Goal: Task Accomplishment & Management: Manage account settings

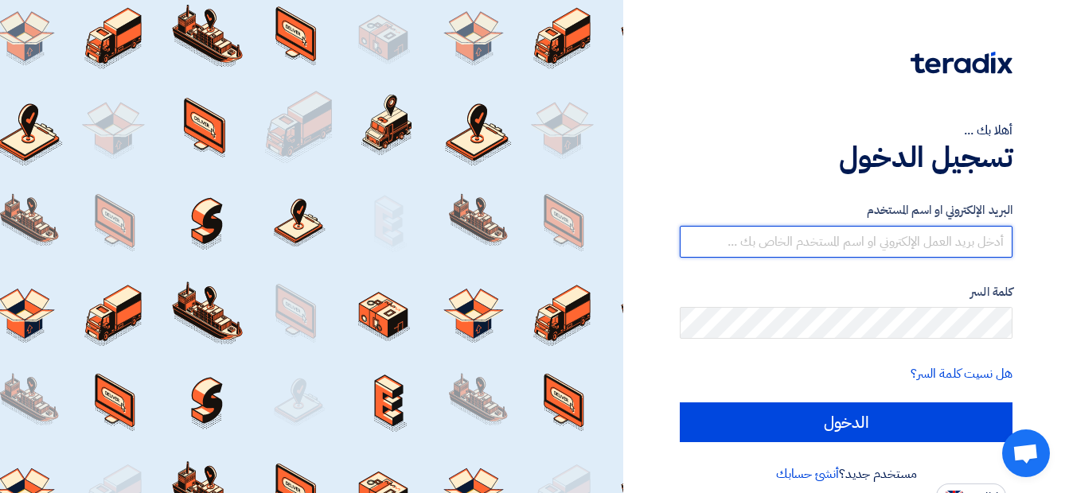
type input "[EMAIL_ADDRESS][DOMAIN_NAME]"
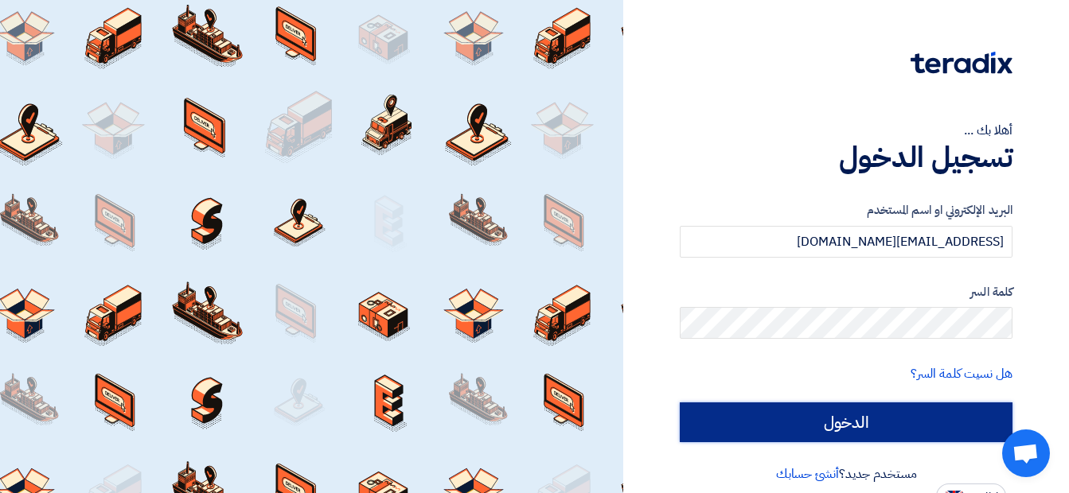
click at [834, 431] on input "الدخول" at bounding box center [846, 423] width 333 height 40
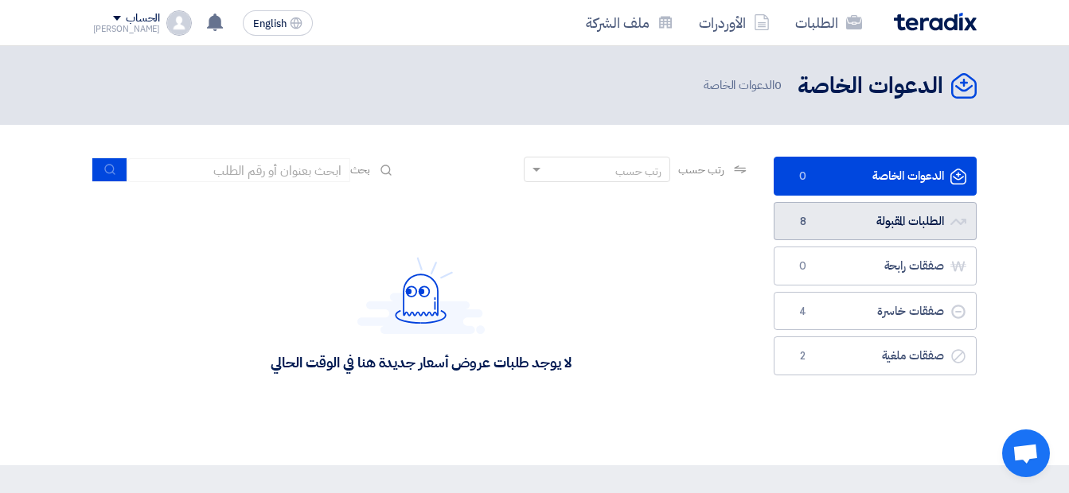
click at [890, 224] on link "الطلبات المقبولة الطلبات المقبولة 8" at bounding box center [874, 221] width 203 height 39
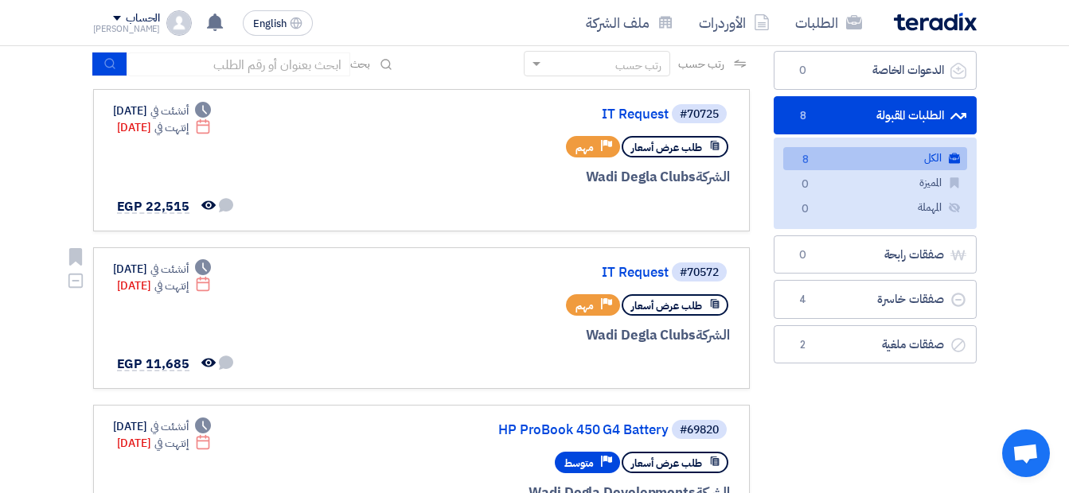
scroll to position [212, 0]
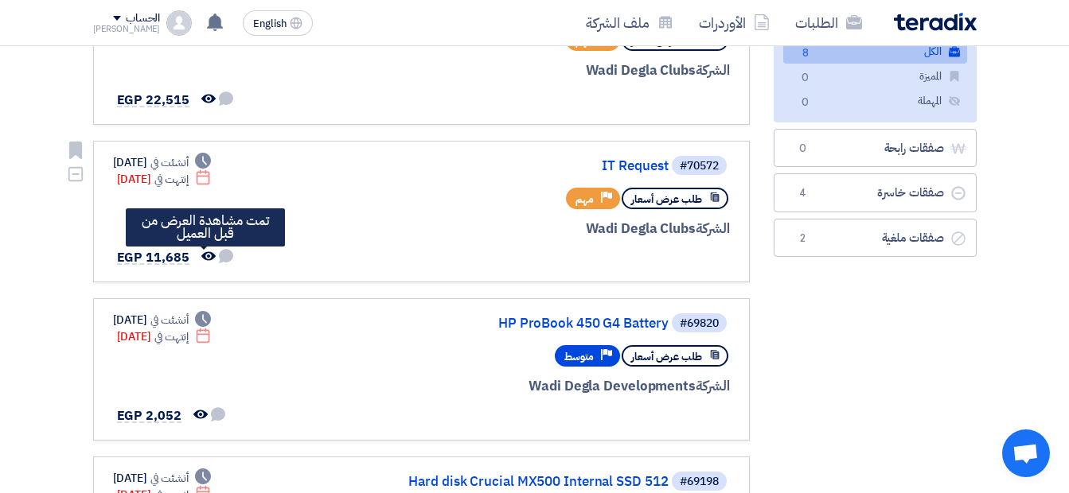
click at [204, 258] on icon "تمت مشاهدة العرض من قبل العميل" at bounding box center [208, 256] width 14 height 14
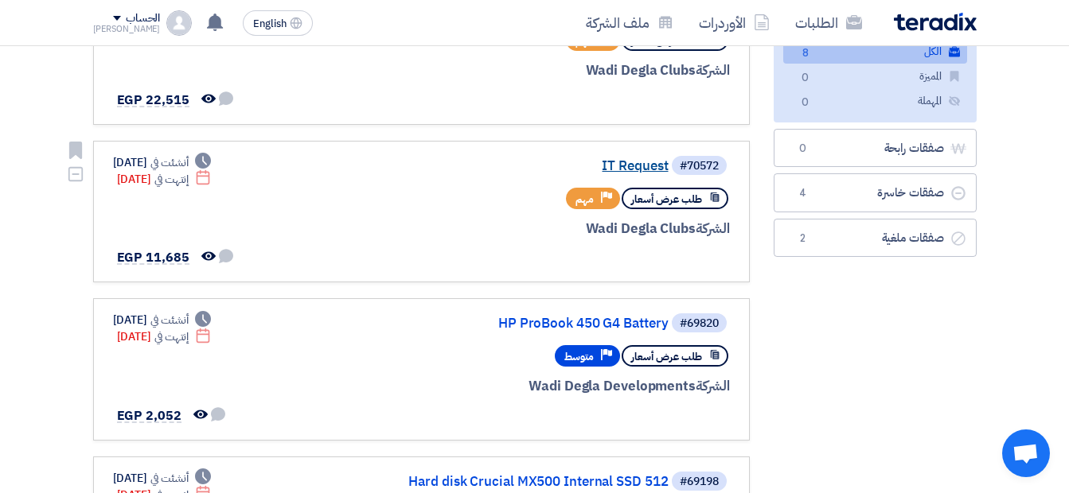
click at [645, 171] on link "IT Request" at bounding box center [509, 166] width 318 height 14
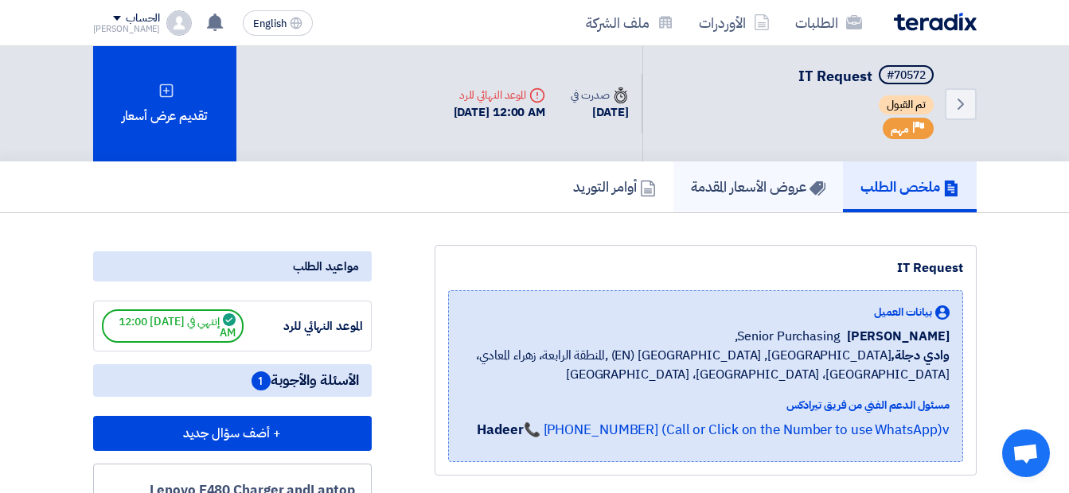
click at [768, 194] on h5 "عروض الأسعار المقدمة" at bounding box center [758, 186] width 134 height 18
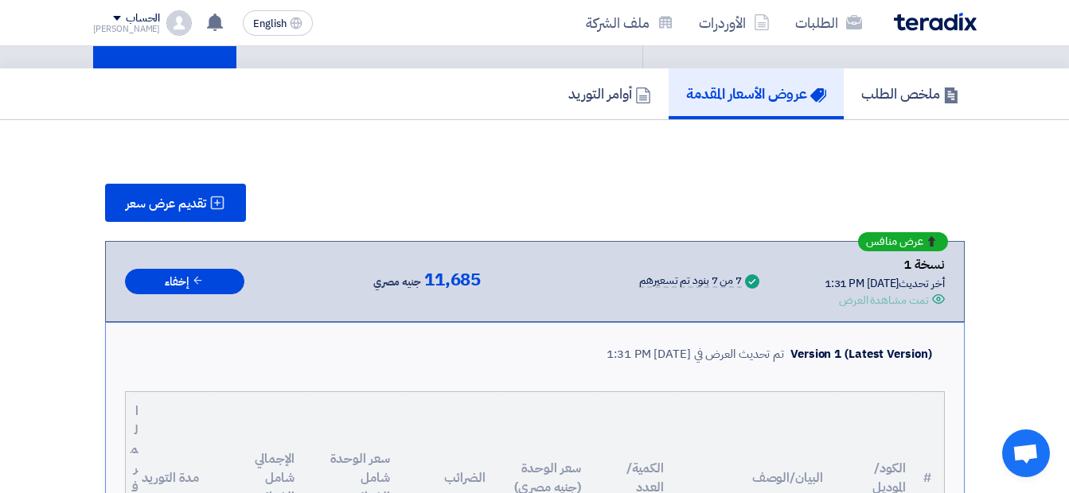
scroll to position [87, 0]
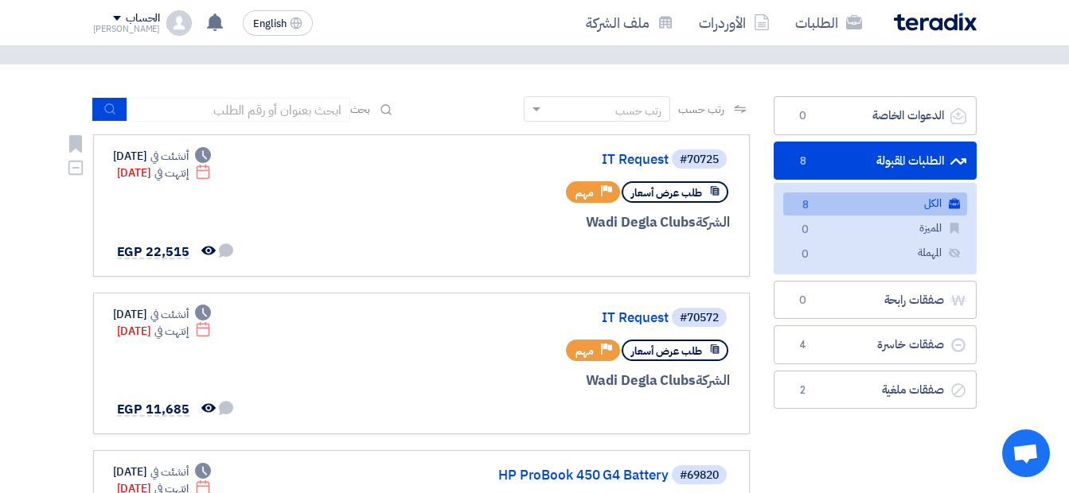
scroll to position [107, 0]
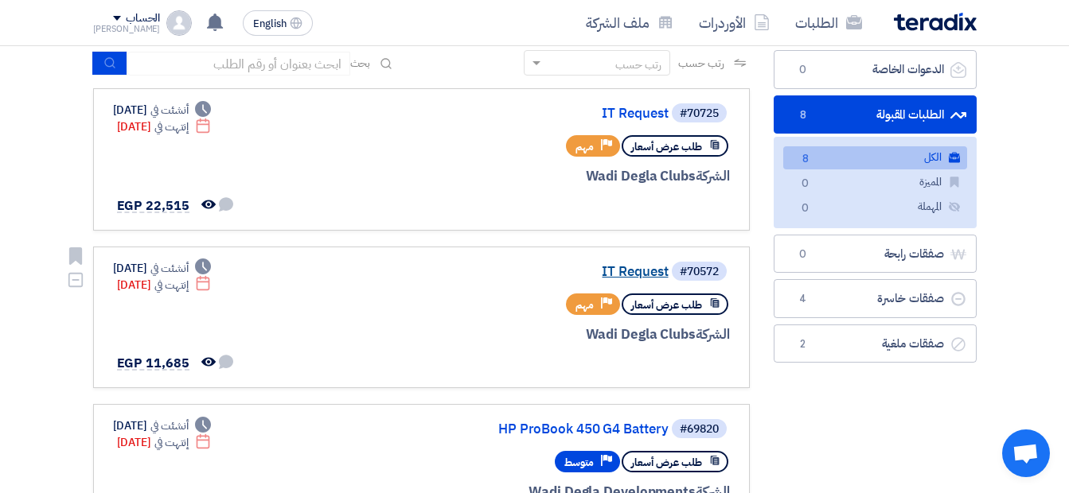
click at [640, 271] on link "IT Request" at bounding box center [509, 272] width 318 height 14
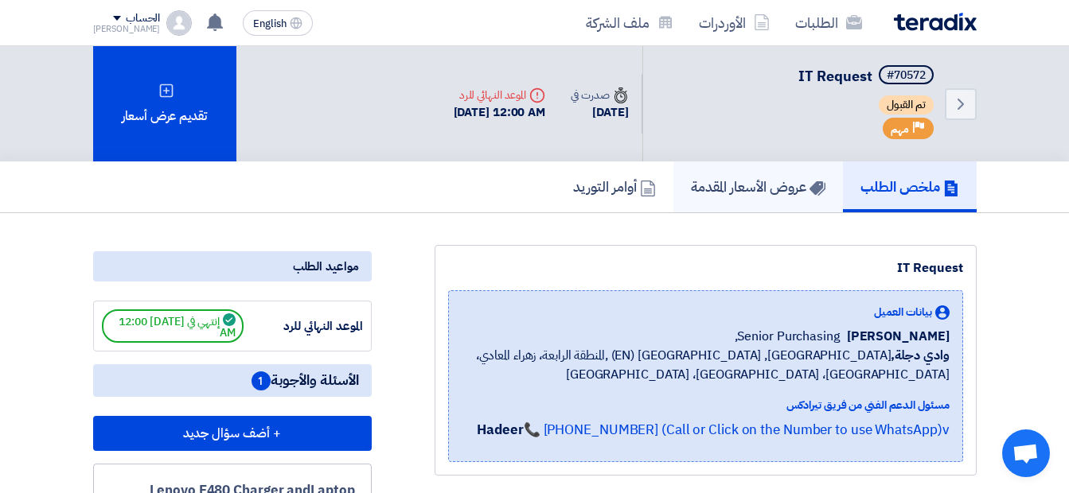
click at [744, 199] on link "عروض الأسعار المقدمة" at bounding box center [757, 187] width 169 height 51
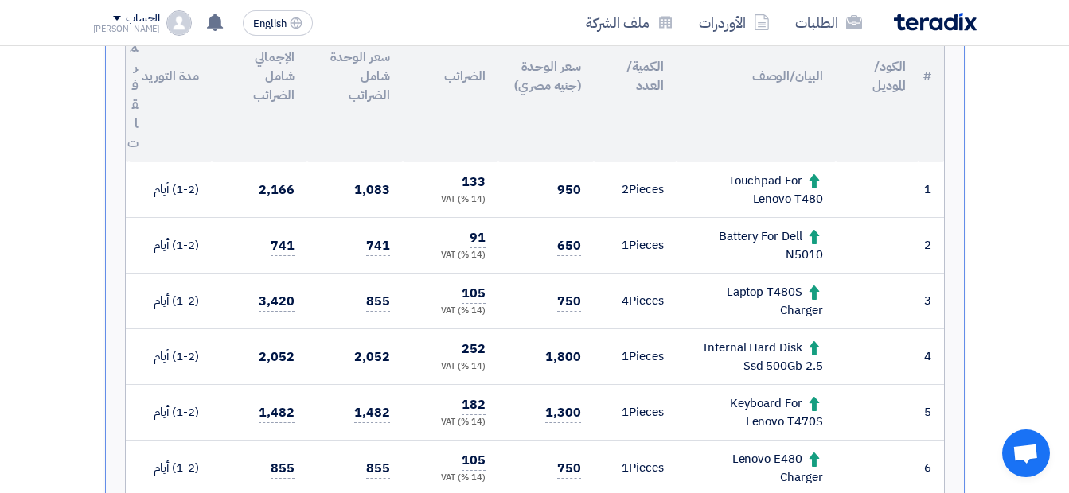
scroll to position [531, 0]
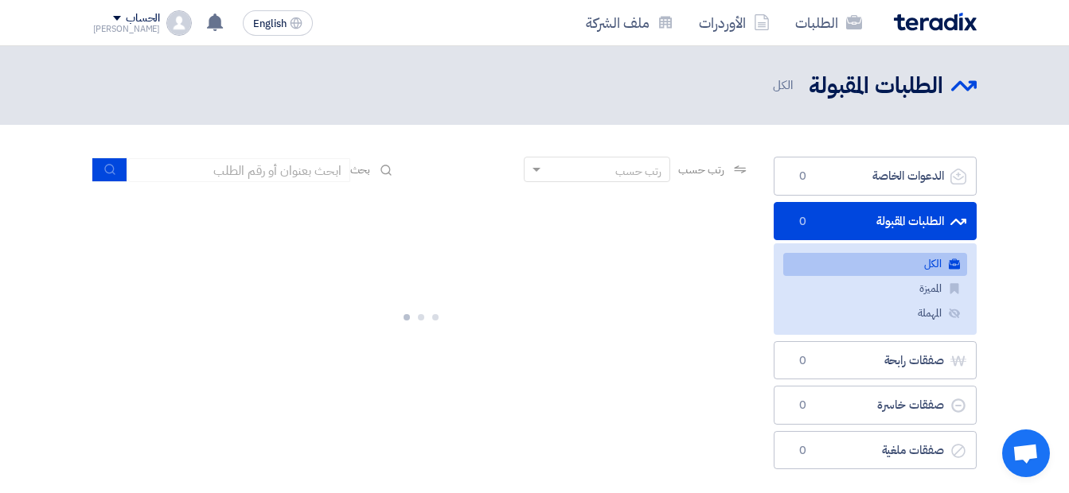
scroll to position [107, 0]
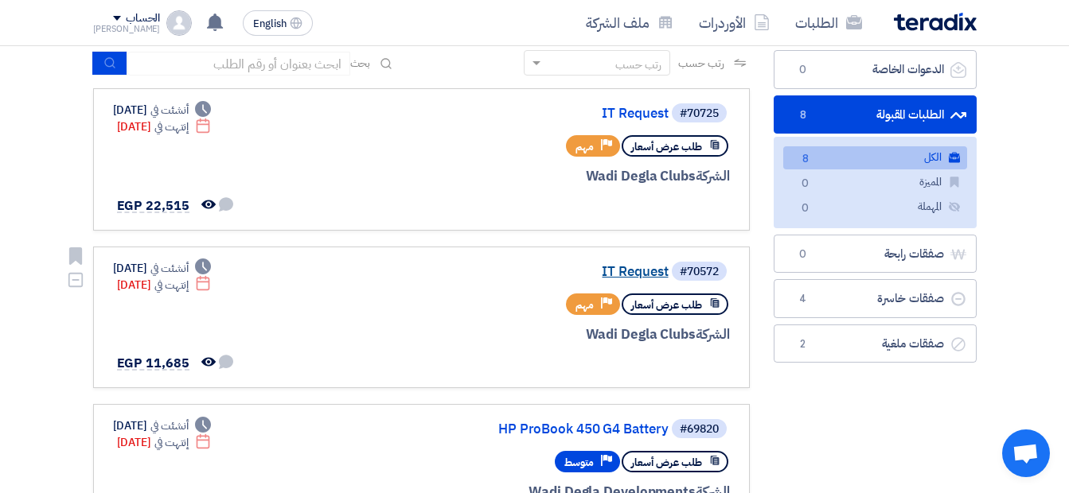
click at [627, 267] on link "IT Request" at bounding box center [509, 272] width 318 height 14
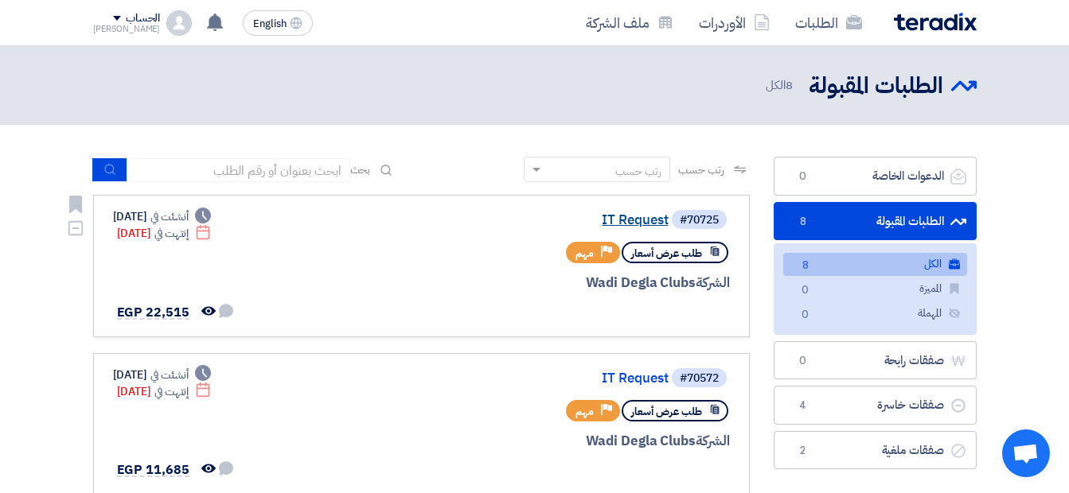
click at [640, 220] on link "IT Request" at bounding box center [509, 220] width 318 height 14
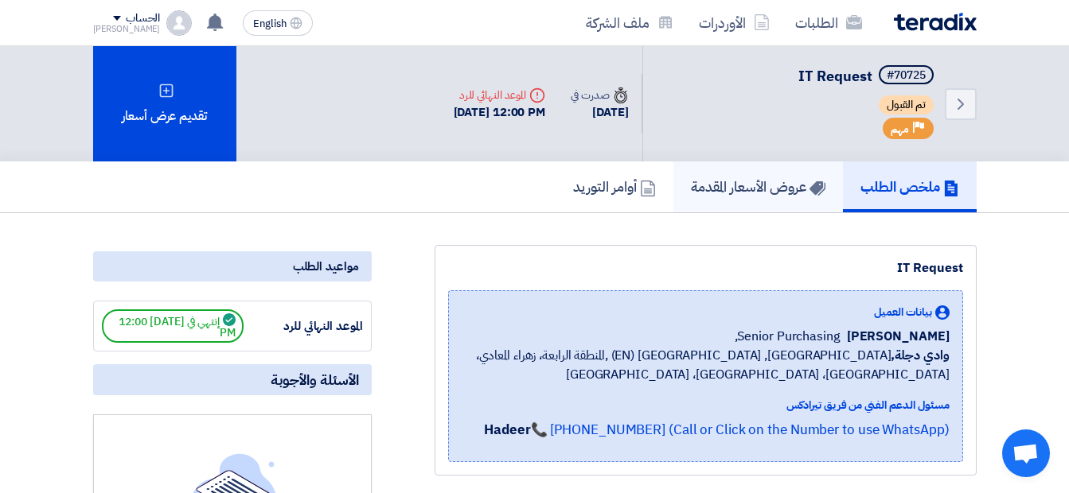
click at [741, 190] on h5 "عروض الأسعار المقدمة" at bounding box center [758, 186] width 134 height 18
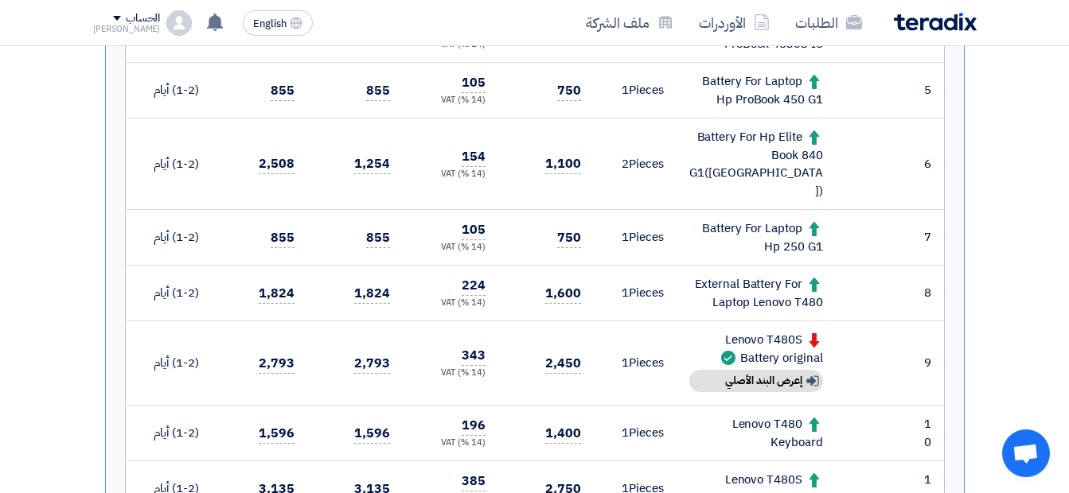
scroll to position [859, 0]
